Goal: Task Accomplishment & Management: Manage account settings

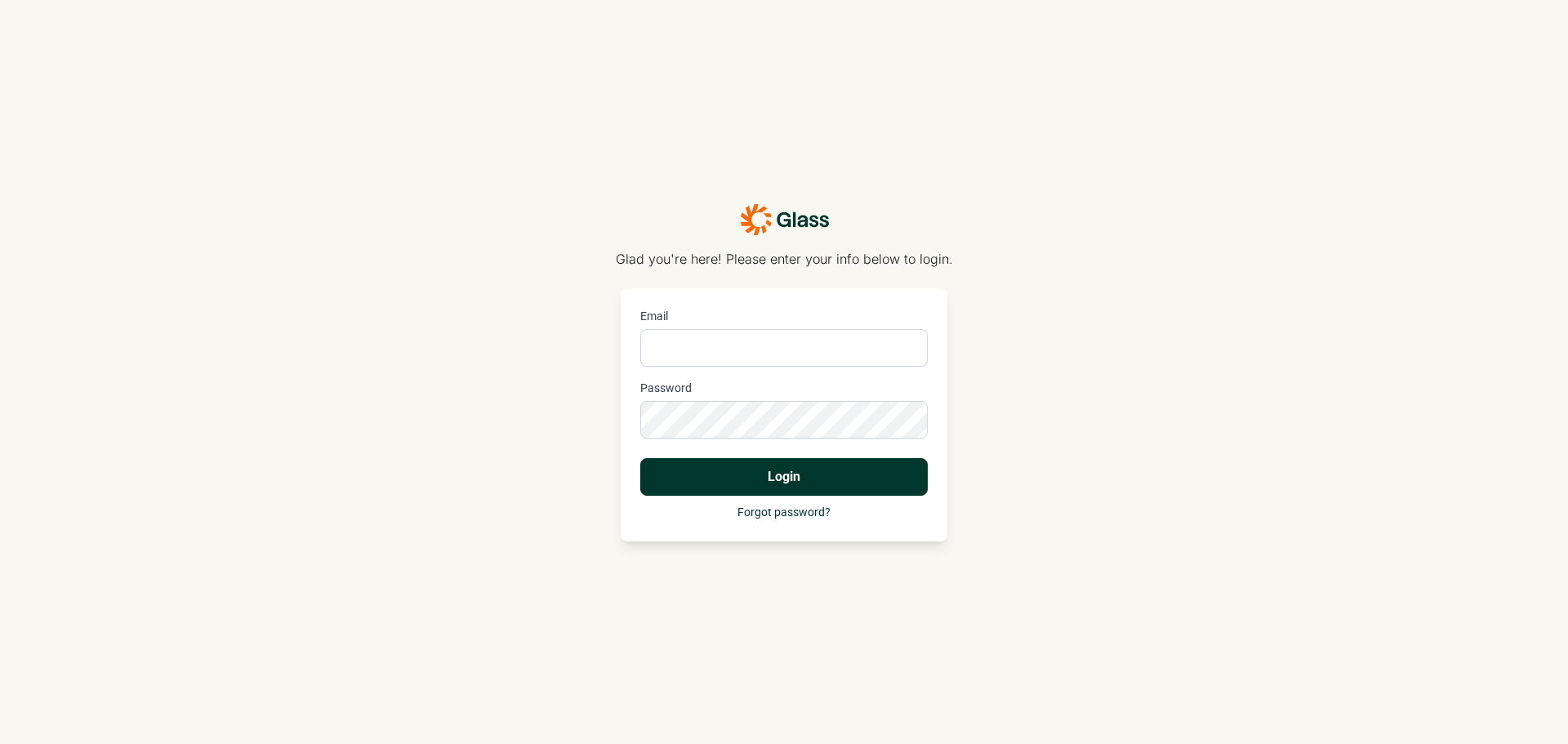
click at [700, 345] on input "Email" at bounding box center [784, 348] width 288 height 38
type input "[EMAIL_ADDRESS][DOMAIN_NAME]"
click at [753, 478] on button "Login" at bounding box center [784, 477] width 288 height 38
click at [564, 407] on div "Glad you're here! Please enter your info below to login. Email [EMAIL_ADDRESS][…" at bounding box center [784, 372] width 1568 height 744
click at [583, 424] on div "Glad you're here! Please enter your info below to login. Email [EMAIL_ADDRESS][…" at bounding box center [784, 372] width 1568 height 744
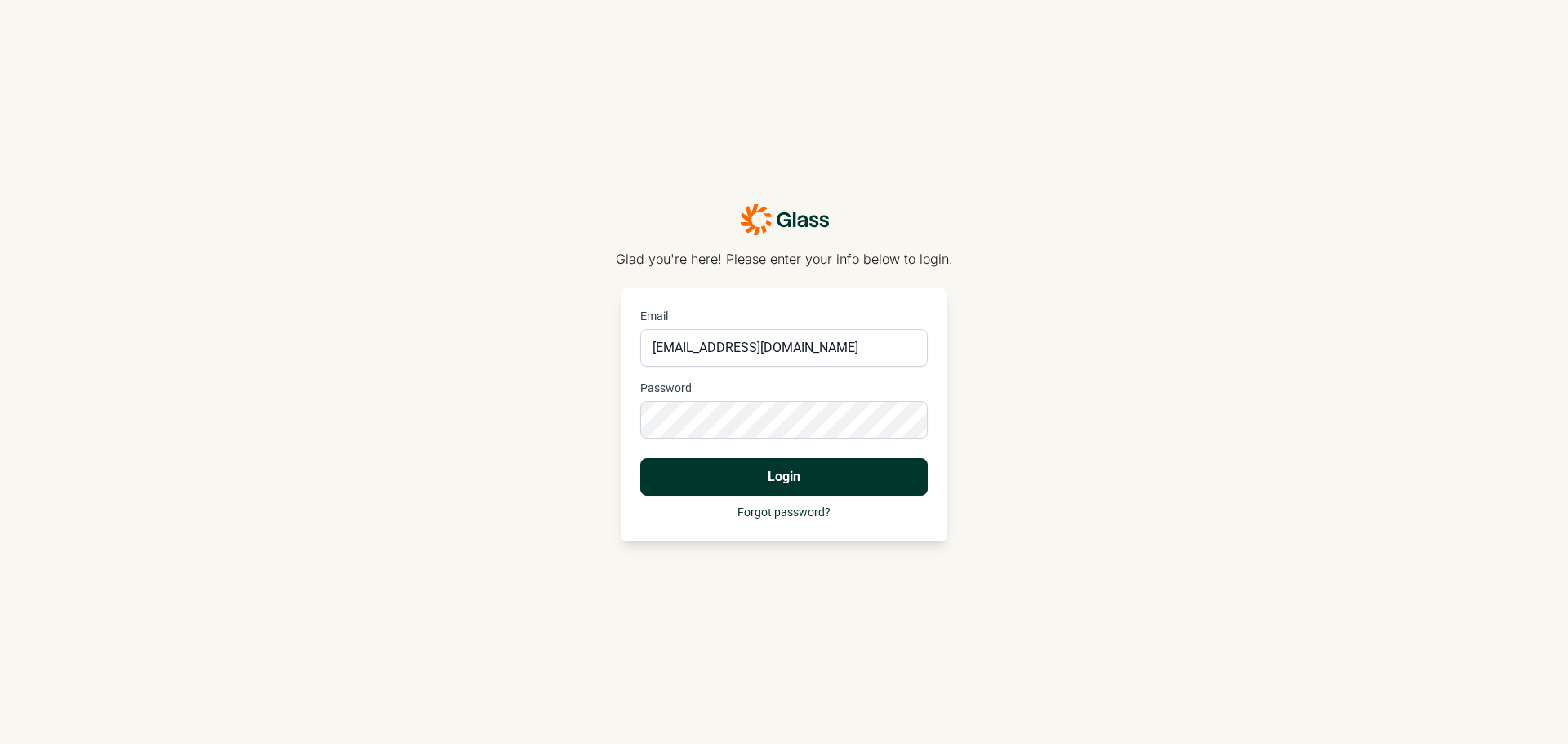
click at [677, 468] on button "Login" at bounding box center [784, 477] width 288 height 38
click at [603, 416] on div "Glad you're here! Please enter your info below to login. Email [EMAIL_ADDRESS][…" at bounding box center [784, 372] width 1568 height 744
click at [641, 458] on button "Login" at bounding box center [784, 477] width 288 height 38
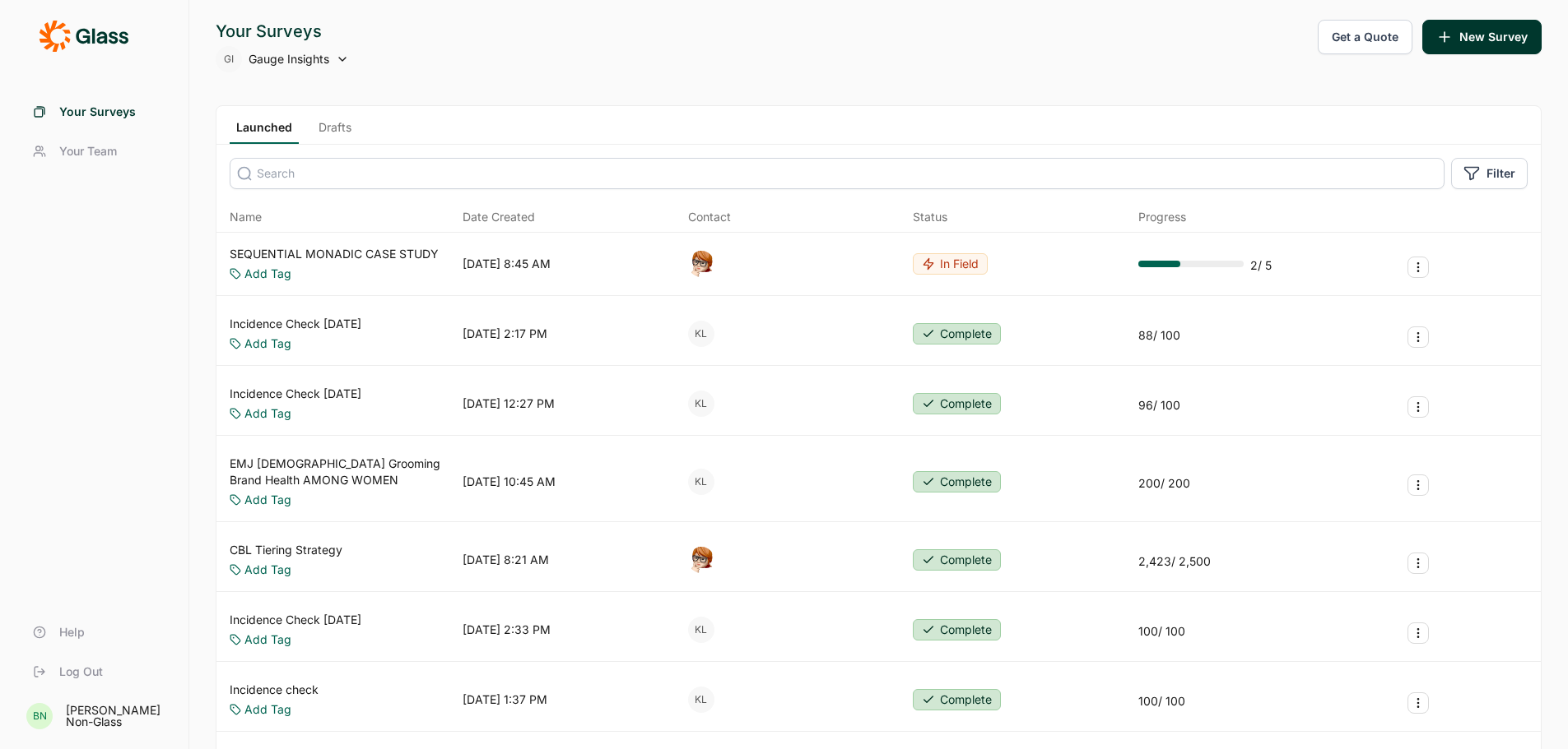
click at [349, 59] on icon at bounding box center [342, 59] width 13 height 13
click at [341, 56] on icon at bounding box center [342, 59] width 13 height 13
click at [110, 148] on span "Your Team" at bounding box center [88, 151] width 57 height 16
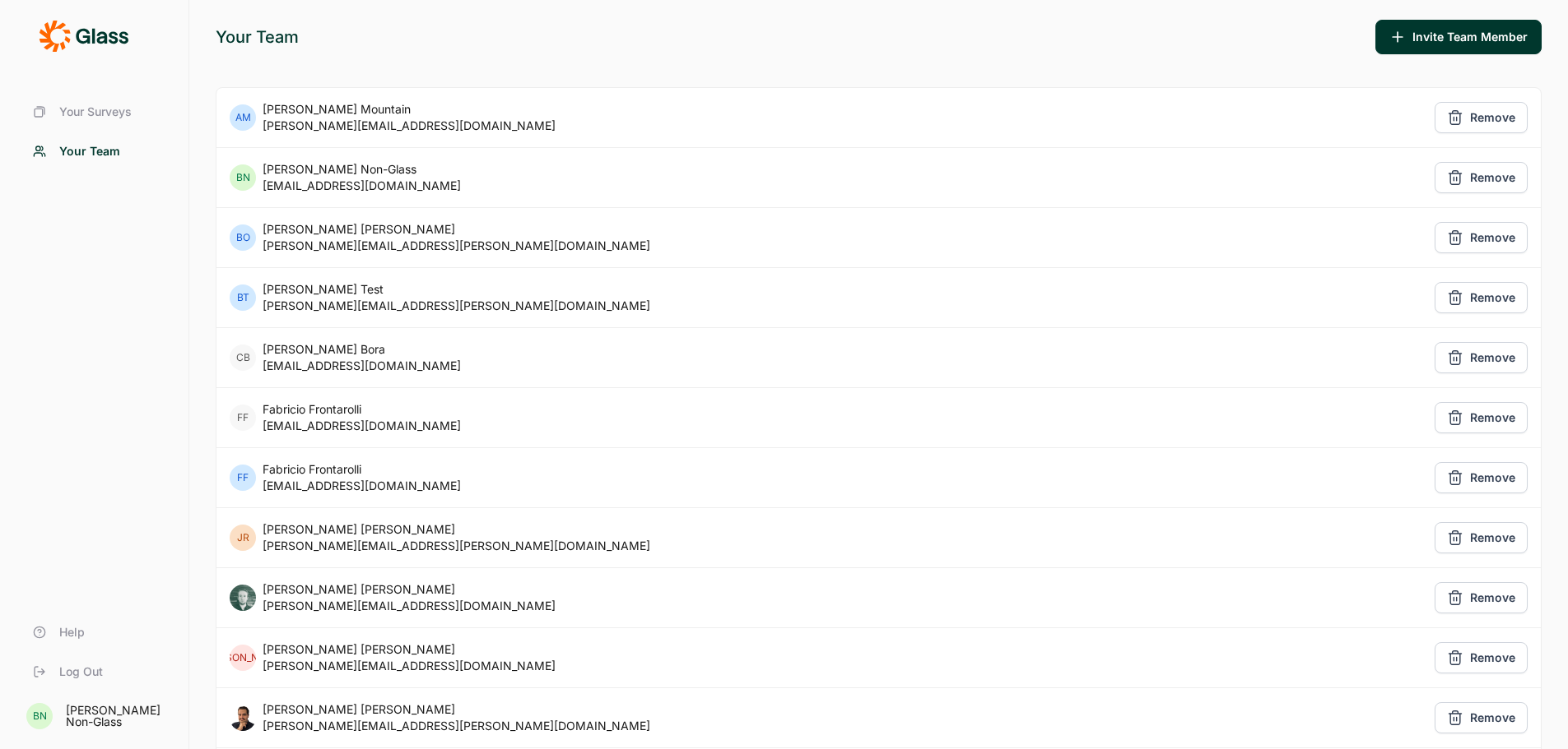
click at [108, 114] on span "Your Surveys" at bounding box center [95, 112] width 72 height 16
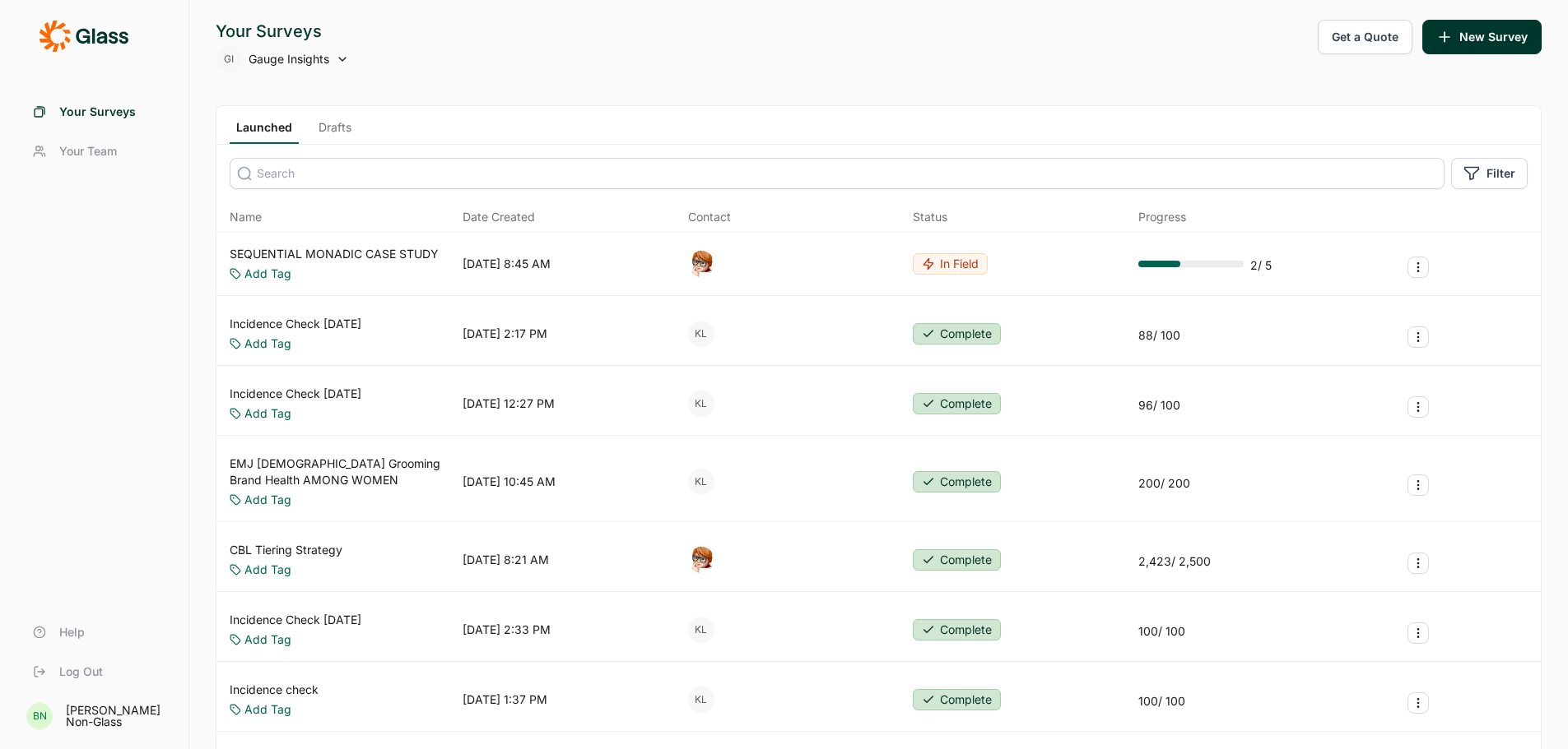
click at [340, 57] on use at bounding box center [342, 59] width 6 height 4
